Goal: Obtain resource: Obtain resource

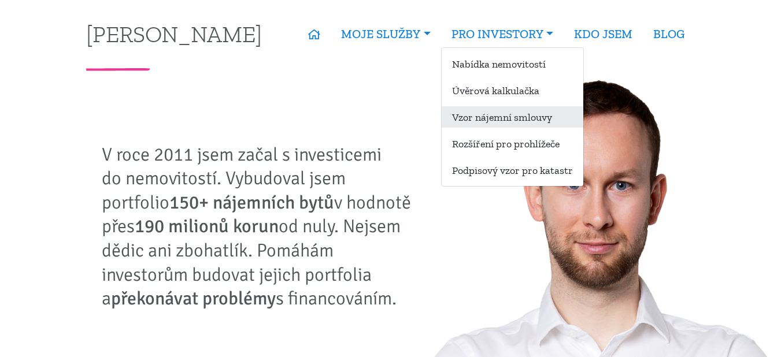
click at [511, 122] on link "Vzor nájemní smlouvy" at bounding box center [512, 116] width 142 height 21
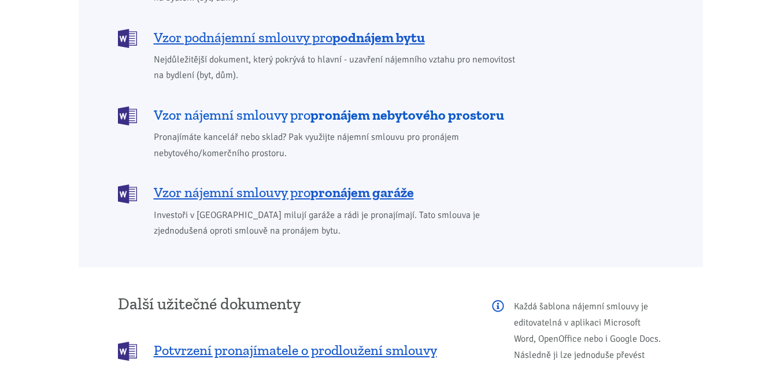
scroll to position [982, 0]
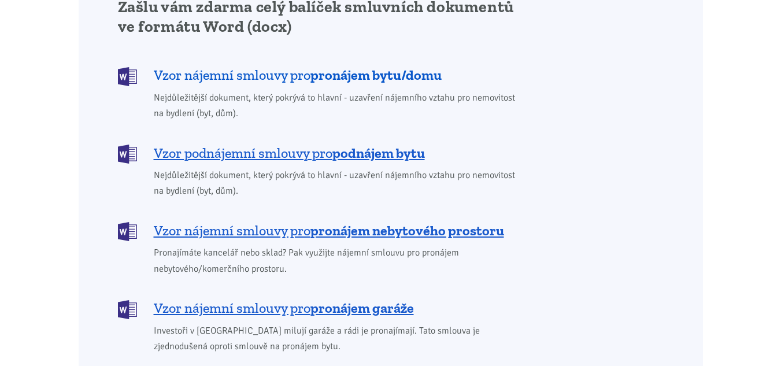
click at [239, 66] on span "Vzor nájemní smlouvy pro pronájem bytu/domu" at bounding box center [298, 75] width 288 height 18
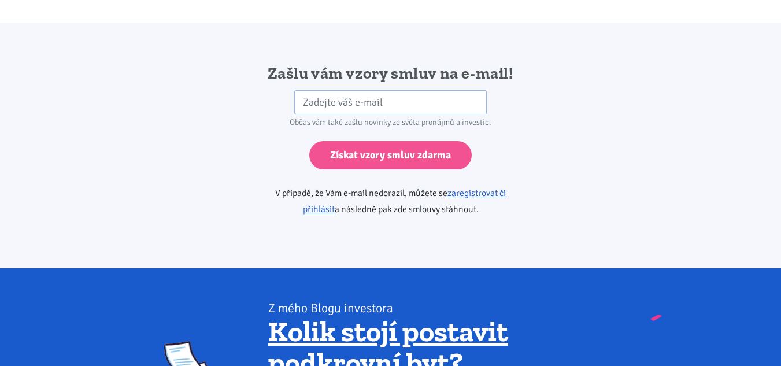
scroll to position [1930, 0]
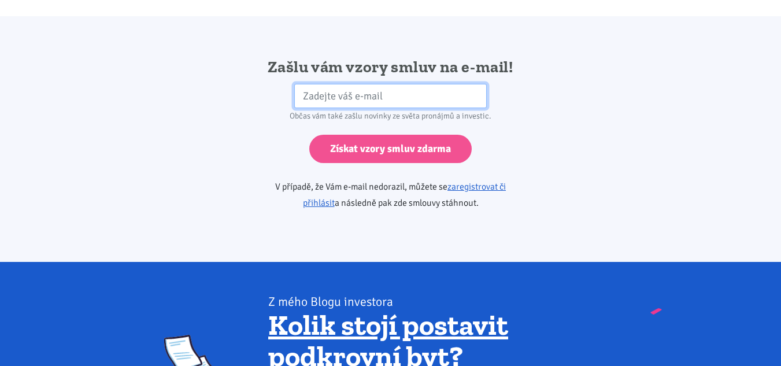
click at [384, 84] on input "email" at bounding box center [390, 96] width 192 height 25
type input "jirisedina@seznam.cz"
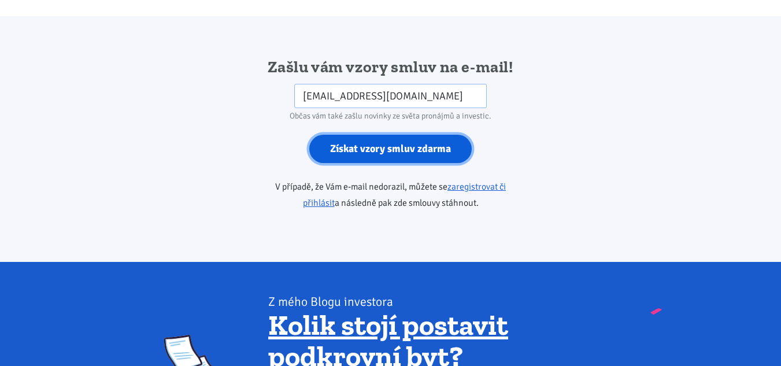
click at [401, 135] on input "Získat vzory smluv zdarma" at bounding box center [390, 149] width 162 height 28
